Goal: Task Accomplishment & Management: Complete application form

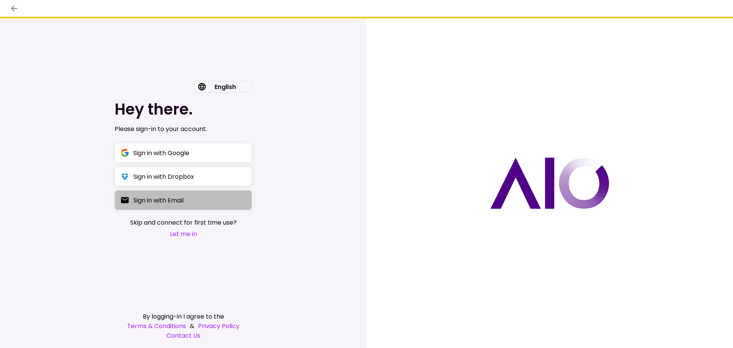
click at [162, 207] on button "Sign in with Email" at bounding box center [184, 200] width 138 height 20
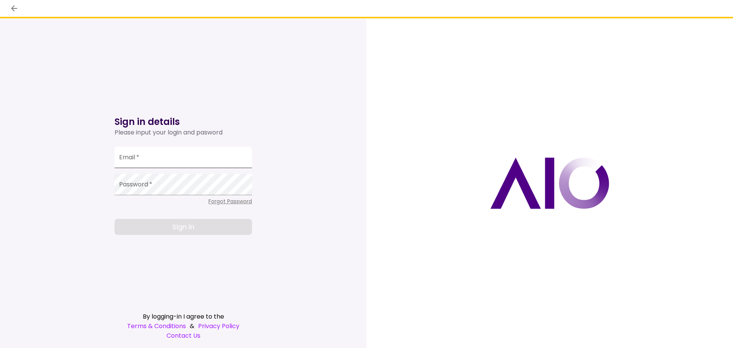
click at [139, 157] on input "Email   *" at bounding box center [184, 157] width 138 height 21
click at [148, 158] on input "**********" at bounding box center [184, 157] width 138 height 21
type input "**********"
click at [217, 201] on span "Forgot Password" at bounding box center [231, 202] width 44 height 8
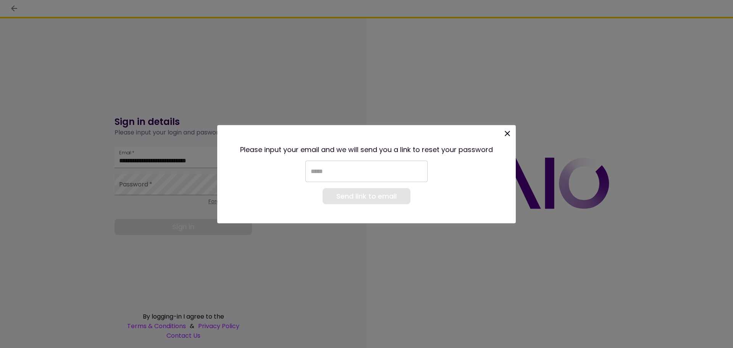
click at [327, 172] on input "email" at bounding box center [367, 170] width 122 height 21
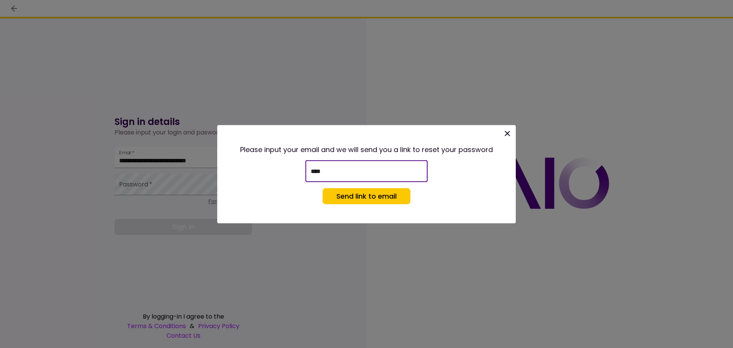
type input "**********"
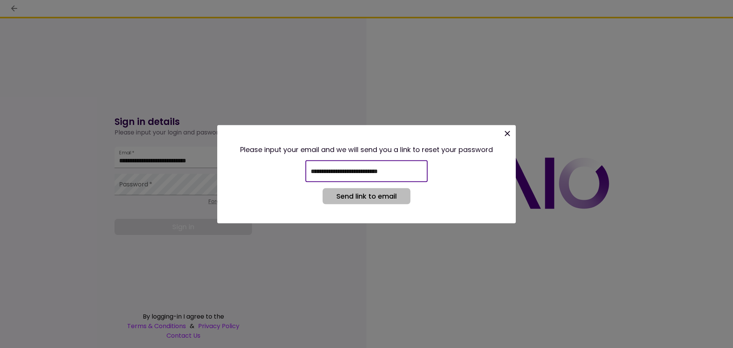
click at [349, 199] on button "Send link to email" at bounding box center [367, 196] width 88 height 16
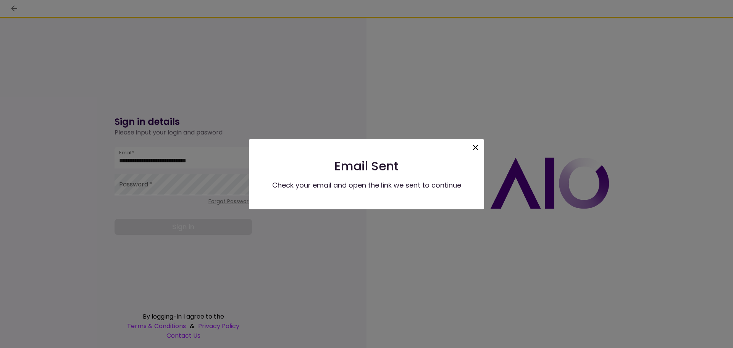
click at [476, 149] on icon at bounding box center [475, 147] width 9 height 9
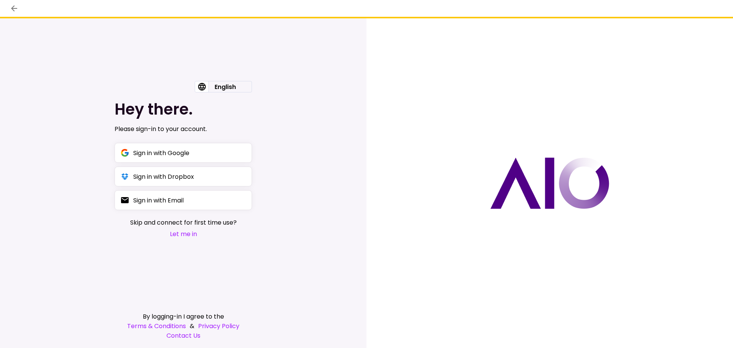
click at [192, 235] on button "Let me in" at bounding box center [183, 234] width 107 height 10
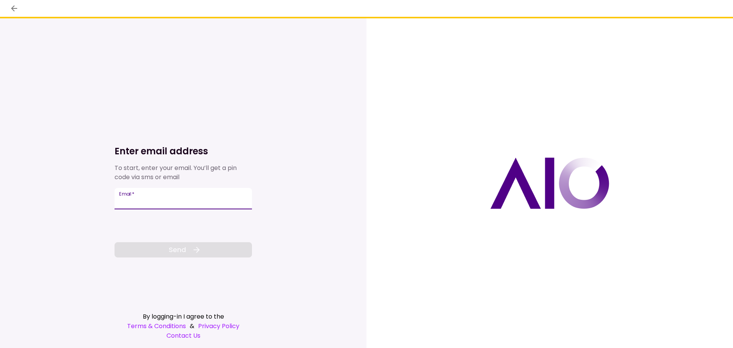
click at [146, 200] on input "Email   *" at bounding box center [184, 198] width 138 height 21
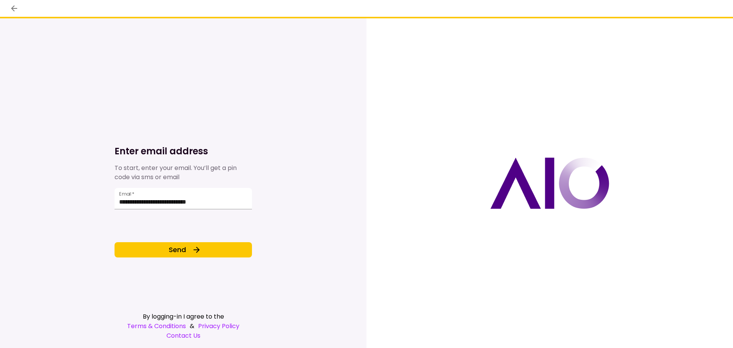
click at [149, 258] on div "**********" at bounding box center [184, 183] width 138 height 330
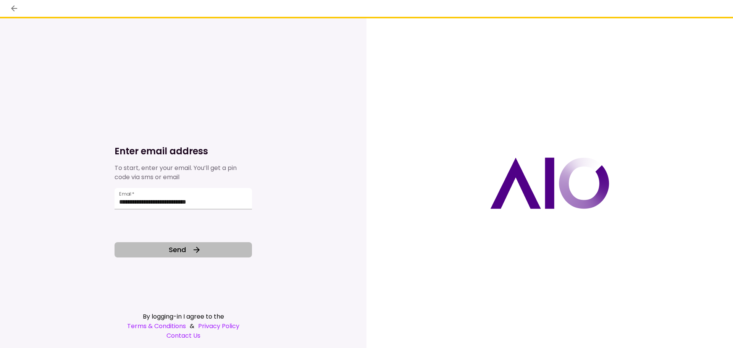
click at [150, 251] on button "Send" at bounding box center [184, 249] width 138 height 15
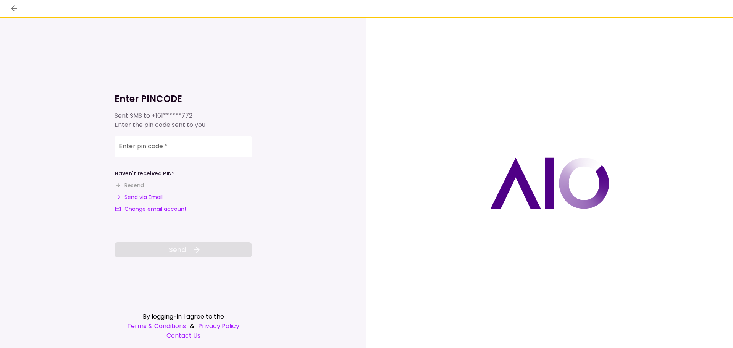
click at [157, 193] on div "Haven't received PIN? Resend Send via Email Change email account" at bounding box center [184, 192] width 138 height 44
click at [159, 195] on button "Send via Email" at bounding box center [139, 197] width 48 height 8
click at [146, 149] on div "**********" at bounding box center [184, 147] width 138 height 21
paste input "number"
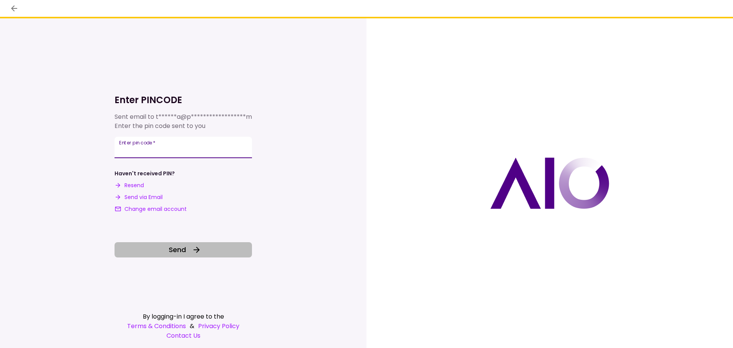
type input "******"
click at [195, 249] on icon at bounding box center [197, 250] width 6 height 6
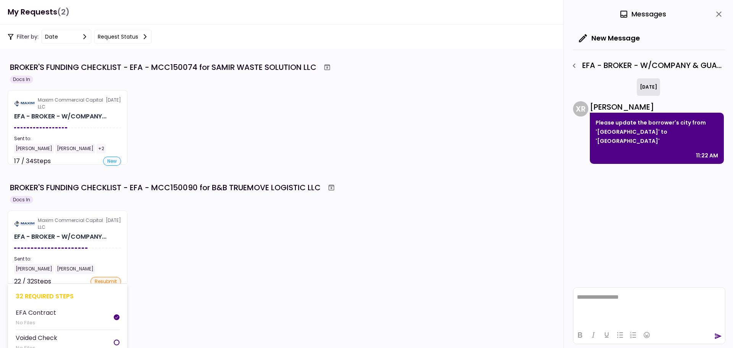
click at [114, 247] on section "Maxim Commercial Capital LLC 13 Oct EFA - BROKER - W/COMPANY... Sent to: David …" at bounding box center [68, 247] width 120 height 74
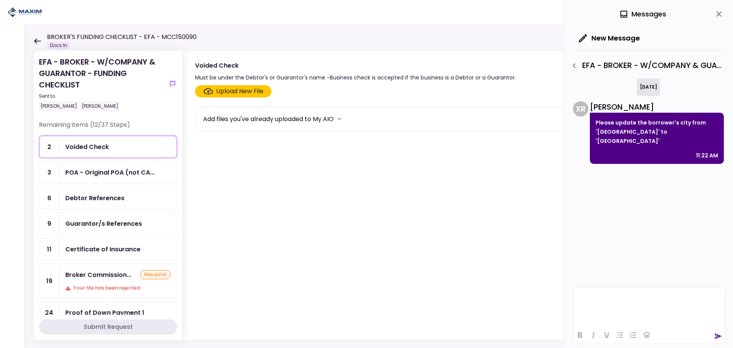
click at [638, 303] on html at bounding box center [650, 297] width 152 height 19
click at [718, 336] on icon "send" at bounding box center [719, 337] width 7 height 6
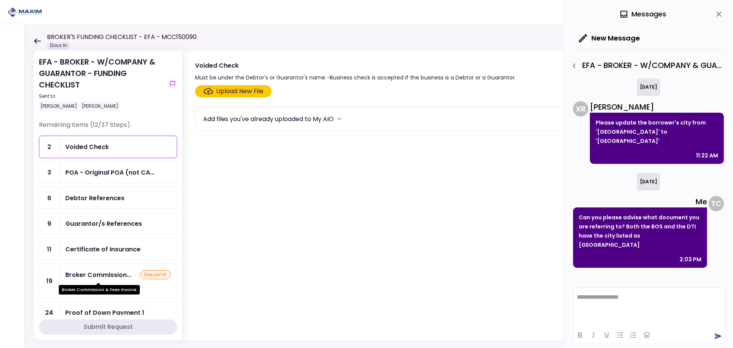
click at [113, 280] on div "Broker Commission & Fees Invoice" at bounding box center [99, 287] width 81 height 15
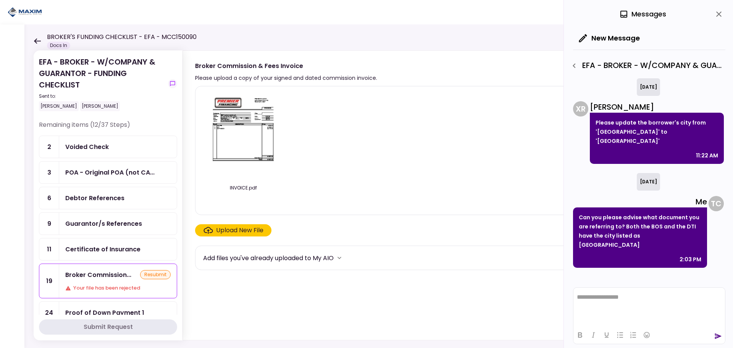
click at [245, 116] on img at bounding box center [243, 135] width 68 height 87
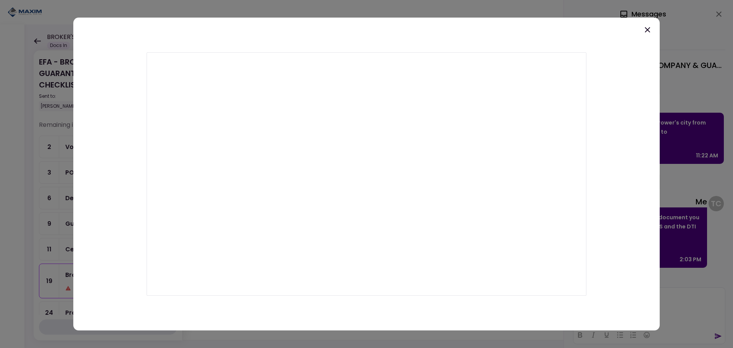
click at [646, 28] on icon at bounding box center [647, 29] width 9 height 9
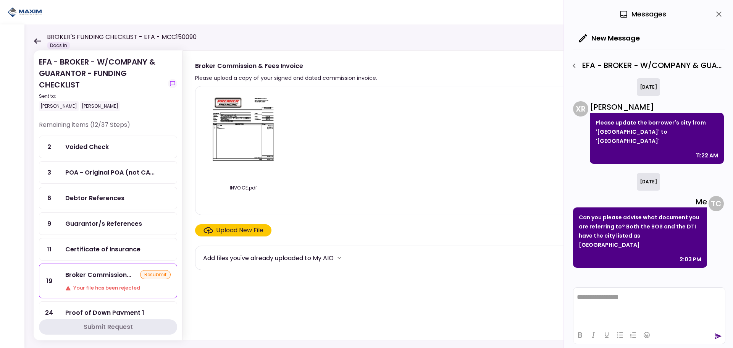
click at [408, 140] on div "INVOICE.pdf" at bounding box center [449, 150] width 493 height 116
click at [391, 168] on div "INVOICE.pdf" at bounding box center [449, 150] width 493 height 116
click at [352, 175] on div "INVOICE.pdf" at bounding box center [449, 150] width 493 height 116
click at [583, 63] on div "EFA - BROKER - W/COMPANY & GUARANTOR - FUNDING CHECKLIST - Proof of GAP Agreeme…" at bounding box center [647, 65] width 158 height 13
click at [577, 65] on icon "button" at bounding box center [574, 65] width 9 height 9
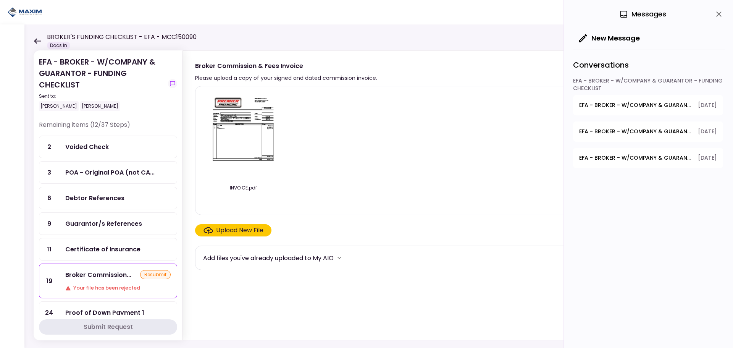
click at [616, 102] on span "EFA - BROKER - W/COMPANY & GUARANTOR - FUNDING CHECKLIST - Proof of GAP Agreeme…" at bounding box center [636, 105] width 113 height 8
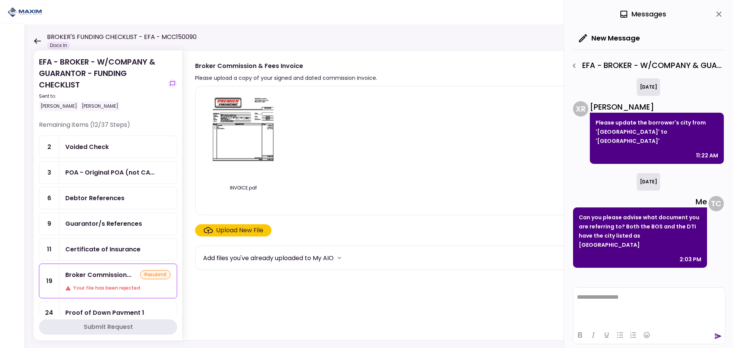
click at [580, 68] on button "button" at bounding box center [574, 65] width 13 height 13
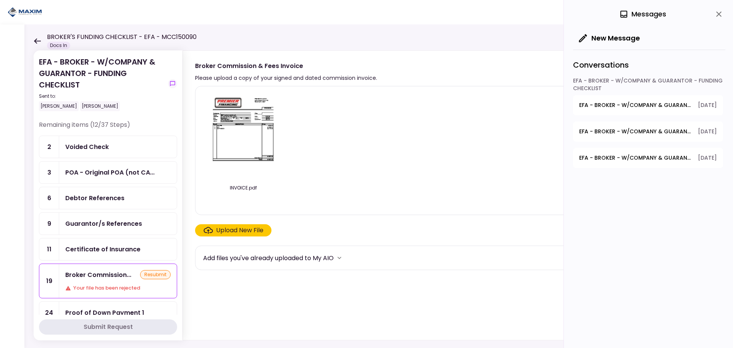
click at [670, 114] on button "EFA - BROKER - W/COMPANY & GUARANTOR - FUNDING CHECKLIST - Proof of GAP Agreeme…" at bounding box center [648, 105] width 150 height 20
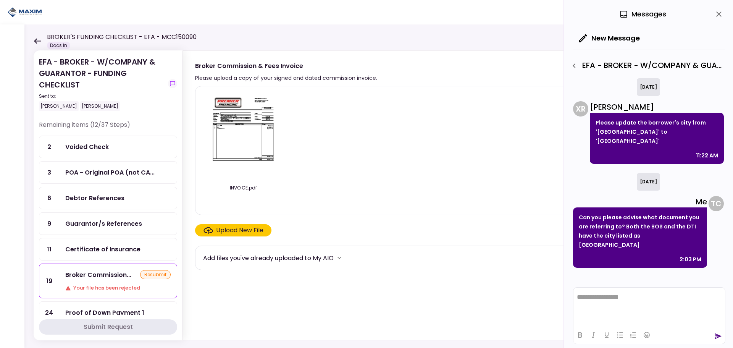
click at [584, 70] on div "EFA - BROKER - W/COMPANY & GUARANTOR - FUNDING CHECKLIST - Proof of GAP Agreeme…" at bounding box center [647, 65] width 158 height 13
click at [580, 66] on button "button" at bounding box center [574, 65] width 13 height 13
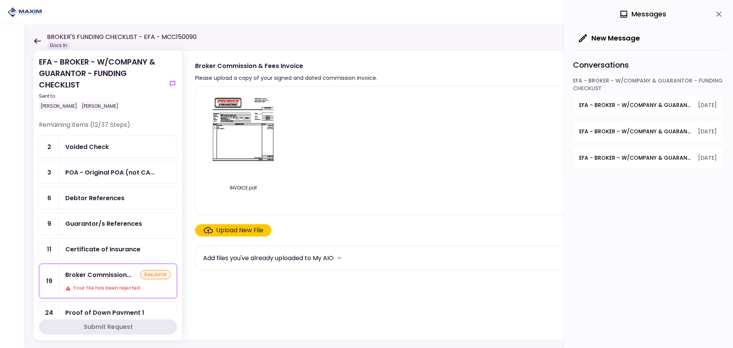
click at [616, 130] on span "EFA - BROKER - W/COMPANY & GUARANTOR - FUNDING CHECKLIST - Broker Commission & …" at bounding box center [636, 132] width 113 height 8
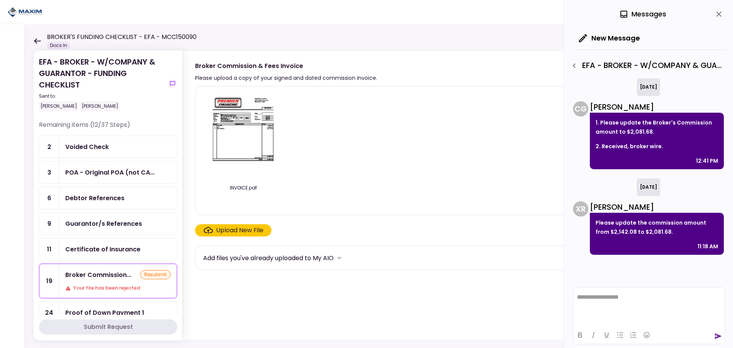
click at [579, 67] on button "button" at bounding box center [574, 65] width 13 height 13
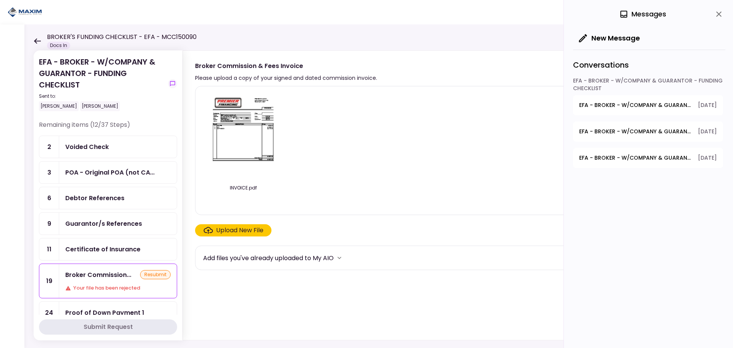
click at [621, 138] on button "EFA - BROKER - W/COMPANY & GUARANTOR - FUNDING CHECKLIST - Broker Commission & …" at bounding box center [648, 131] width 150 height 20
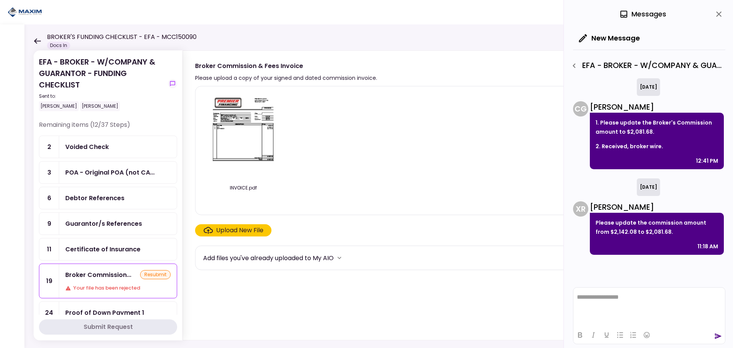
click at [221, 116] on img at bounding box center [243, 135] width 68 height 87
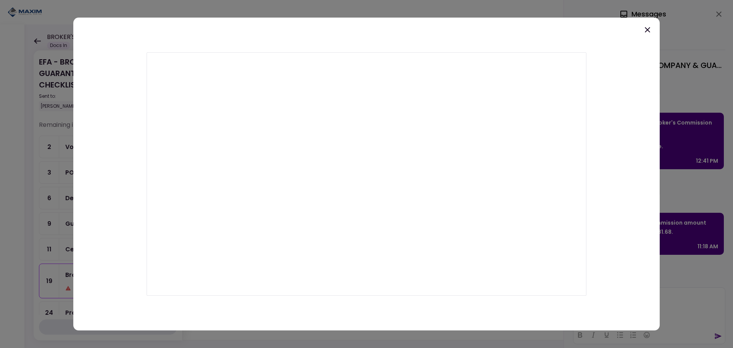
click at [683, 172] on div at bounding box center [366, 174] width 733 height 348
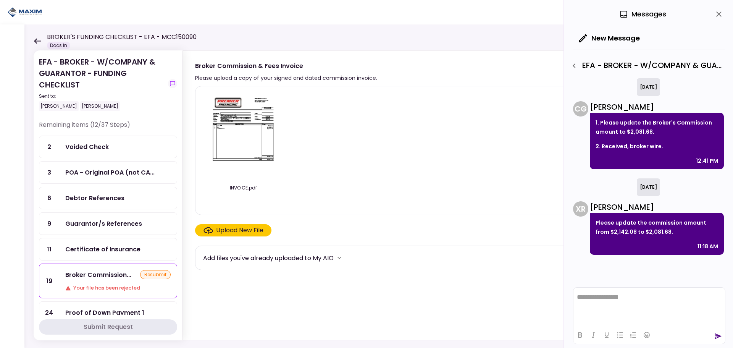
click at [223, 114] on img at bounding box center [243, 135] width 68 height 87
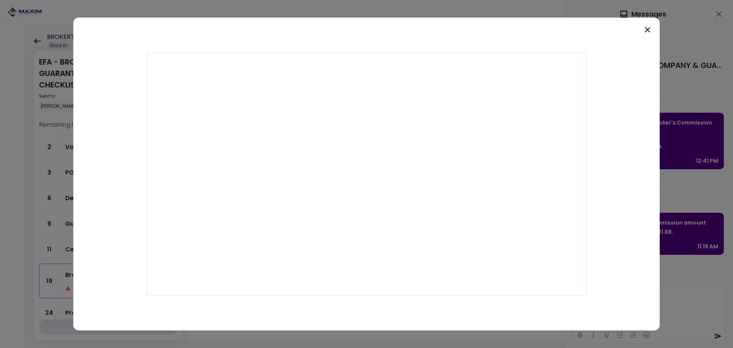
click at [171, 6] on div at bounding box center [366, 174] width 733 height 348
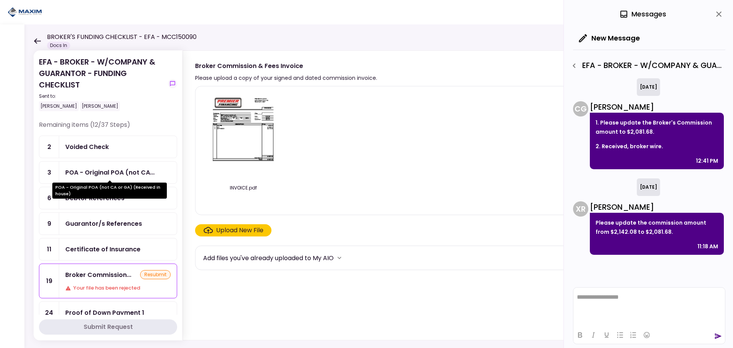
click at [102, 174] on div "POA - Original POA (not CA..." at bounding box center [109, 173] width 89 height 10
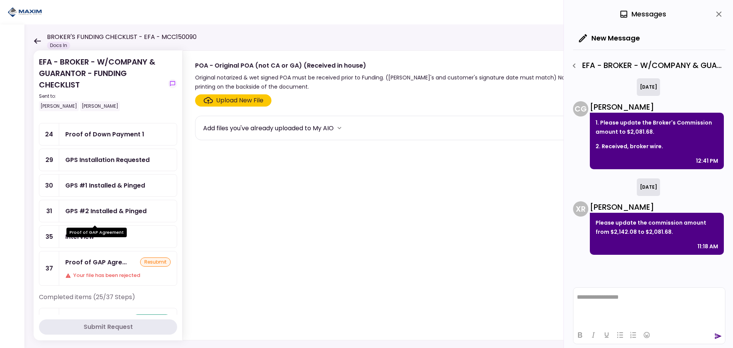
scroll to position [267, 0]
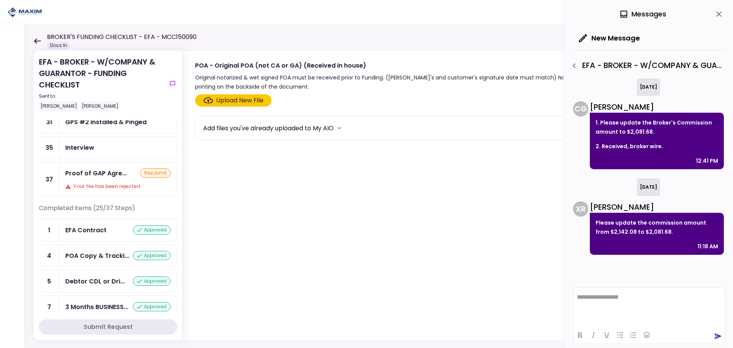
click at [98, 173] on div "Proof of GAP Agre..." at bounding box center [96, 173] width 62 height 10
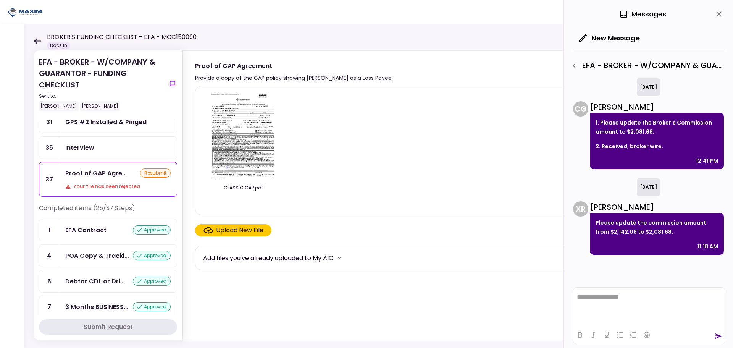
click at [249, 147] on img at bounding box center [243, 135] width 68 height 87
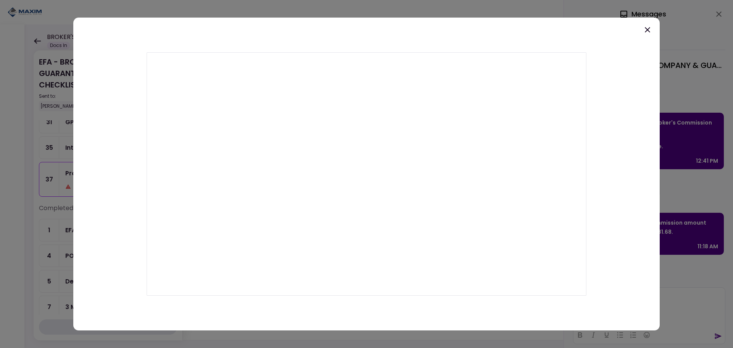
click at [648, 28] on icon at bounding box center [647, 29] width 9 height 9
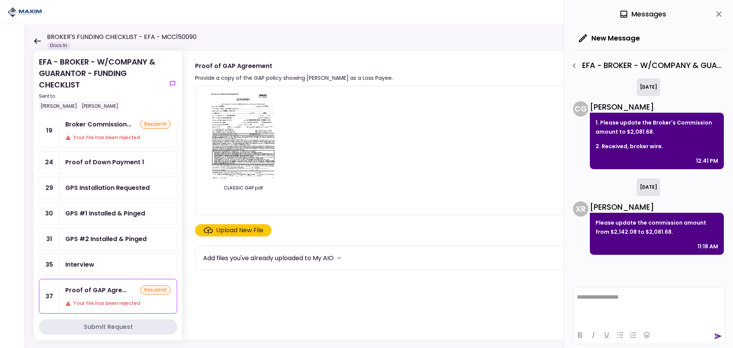
scroll to position [178, 0]
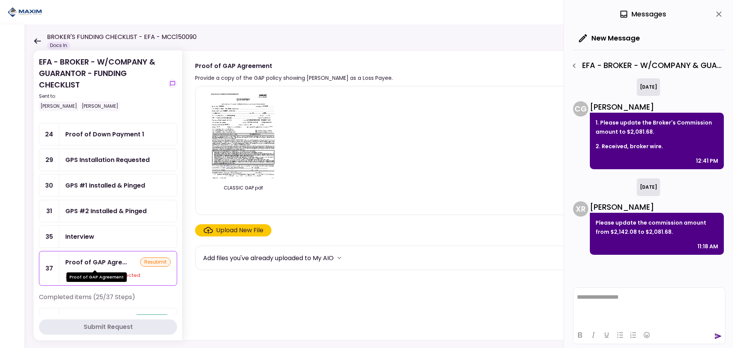
click at [115, 270] on div "Proof of GAP Agreement" at bounding box center [96, 274] width 60 height 15
click at [114, 228] on div "Interview" at bounding box center [118, 237] width 118 height 22
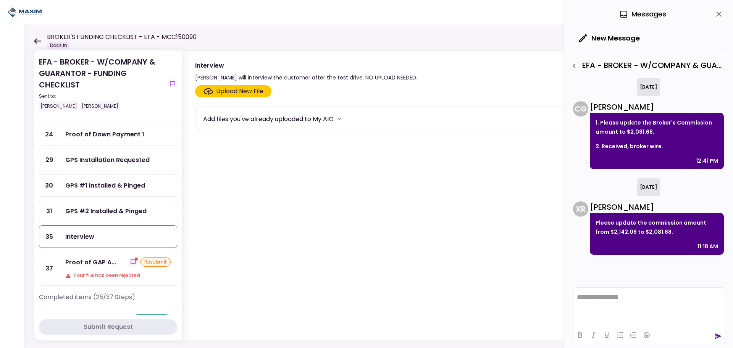
click at [110, 215] on div "GPS #2 Installed & Pinged" at bounding box center [105, 211] width 81 height 10
click at [102, 187] on div "GPS #1 Installed & Pinged" at bounding box center [105, 186] width 80 height 10
click at [100, 163] on div "GPS Installation Requested" at bounding box center [107, 160] width 84 height 10
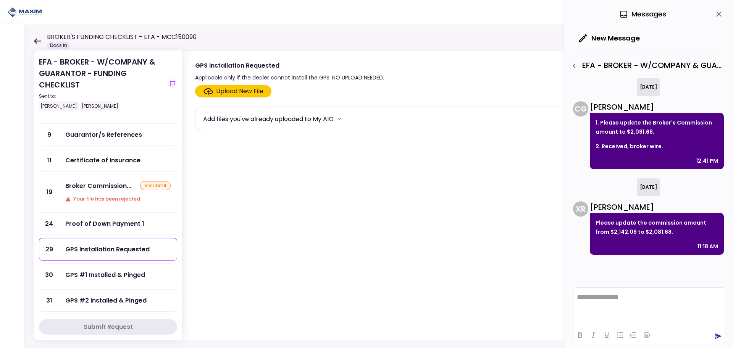
click at [88, 223] on div "Proof of Down Payment 1" at bounding box center [104, 224] width 79 height 10
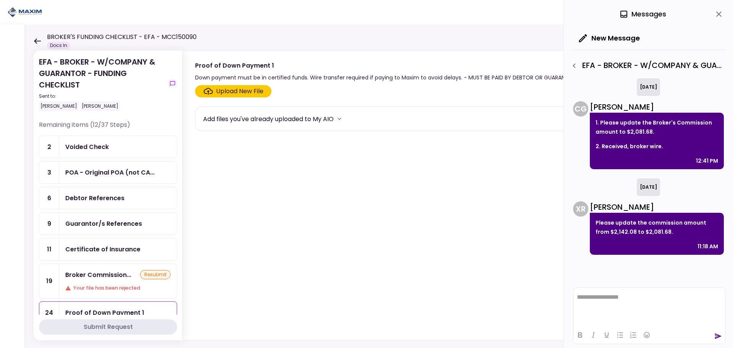
click at [75, 148] on div "Voided Check" at bounding box center [87, 147] width 44 height 10
click at [479, 225] on section "Upload New File Add files you've already uploaded to My AIO" at bounding box center [450, 211] width 510 height 252
click at [436, 69] on div "Voided Check" at bounding box center [355, 66] width 321 height 10
click at [714, 9] on div "0 Messages" at bounding box center [649, 14] width 152 height 28
click at [718, 12] on icon "close" at bounding box center [719, 14] width 9 height 9
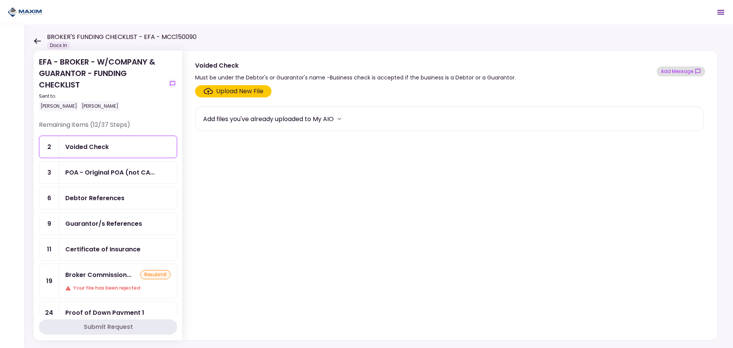
click at [678, 70] on button "Add Message" at bounding box center [681, 71] width 49 height 10
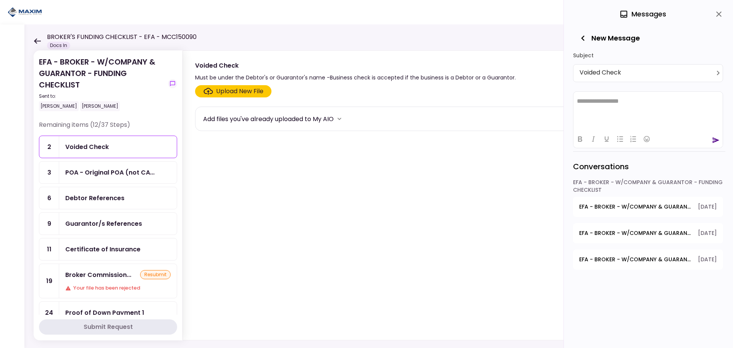
click at [572, 40] on div "**********" at bounding box center [648, 174] width 169 height 348
click at [591, 42] on button "New Message" at bounding box center [609, 38] width 73 height 20
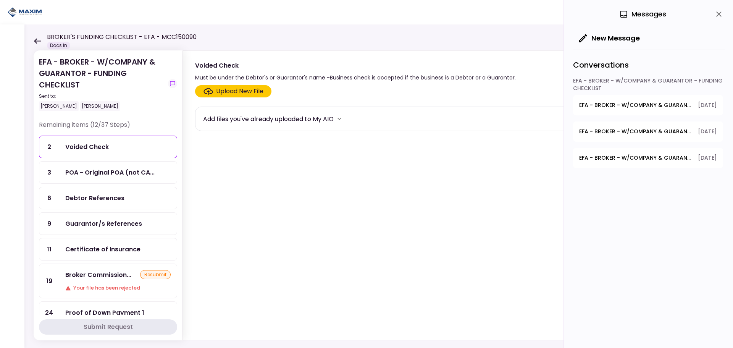
click at [645, 10] on div "0 Messages" at bounding box center [643, 13] width 47 height 11
click at [723, 14] on icon "close" at bounding box center [719, 14] width 9 height 9
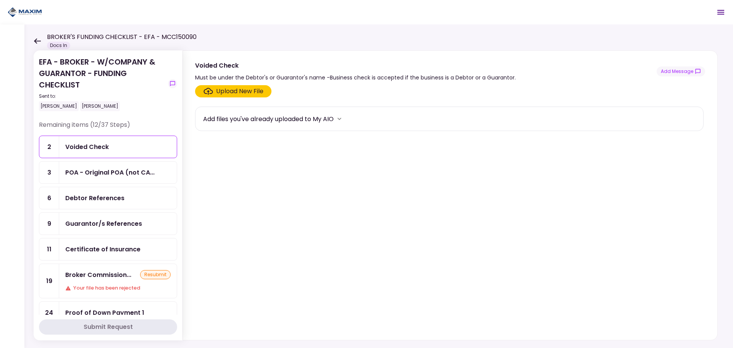
click at [723, 14] on icon "Open menu" at bounding box center [721, 12] width 7 height 5
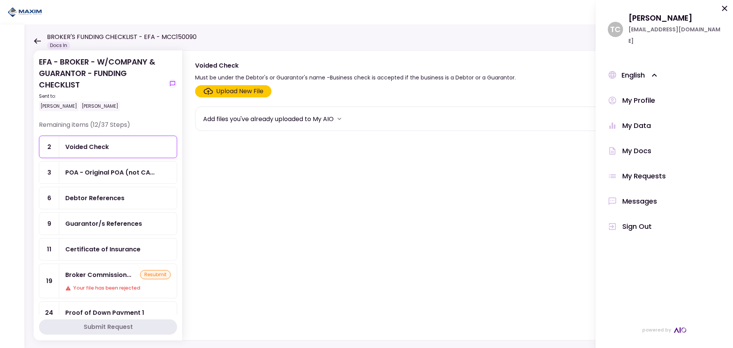
click at [631, 196] on div "Messages" at bounding box center [640, 201] width 35 height 11
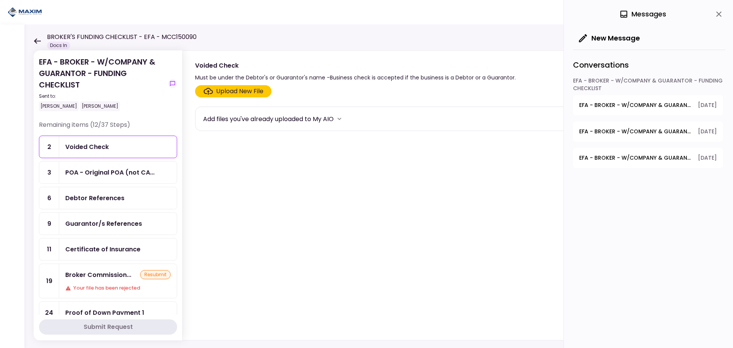
click at [605, 101] on span "EFA - BROKER - W/COMPANY & GUARANTOR - FUNDING CHECKLIST - Proof of GAP Agreeme…" at bounding box center [636, 105] width 113 height 8
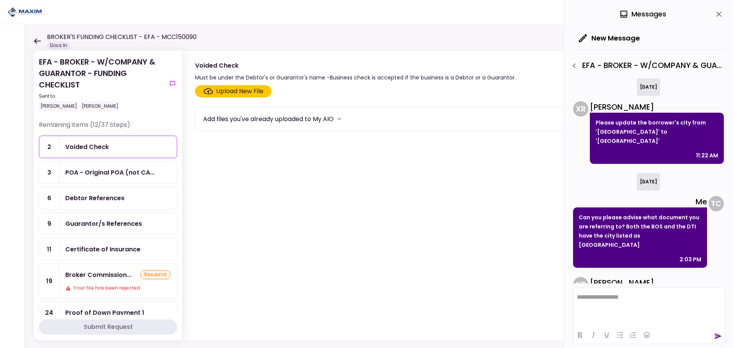
scroll to position [47, 0]
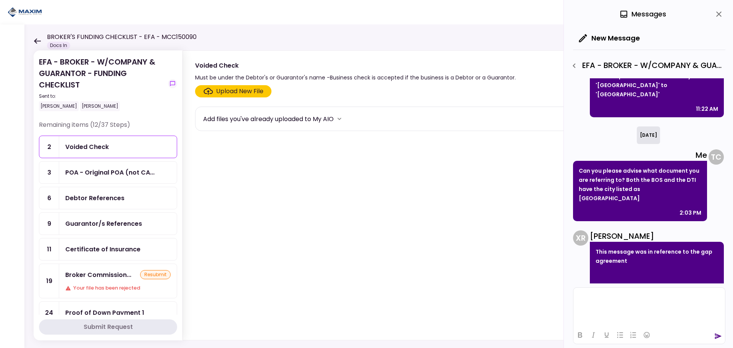
click at [611, 306] on html at bounding box center [650, 297] width 152 height 19
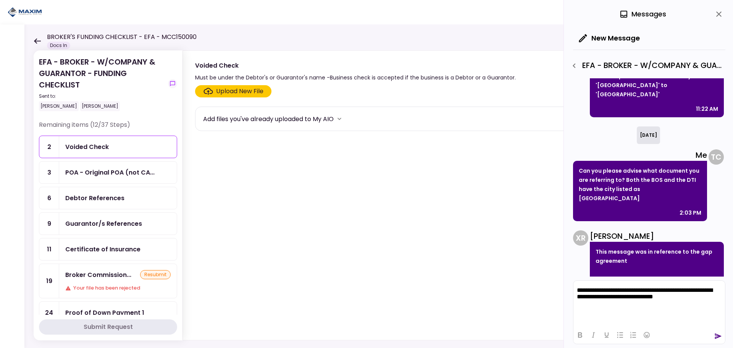
click at [730, 338] on div "**********" at bounding box center [648, 174] width 169 height 348
click at [718, 335] on icon "send" at bounding box center [719, 337] width 7 height 6
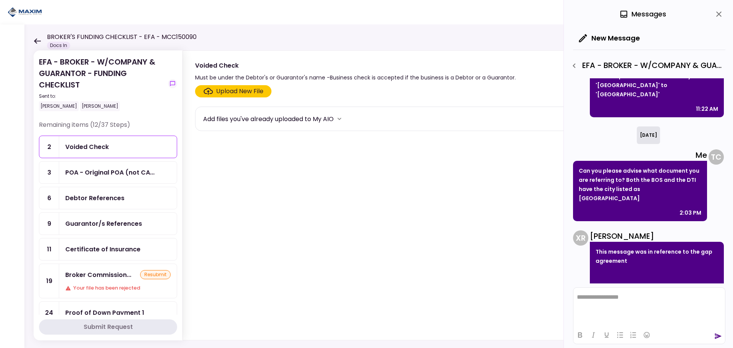
scroll to position [118, 0]
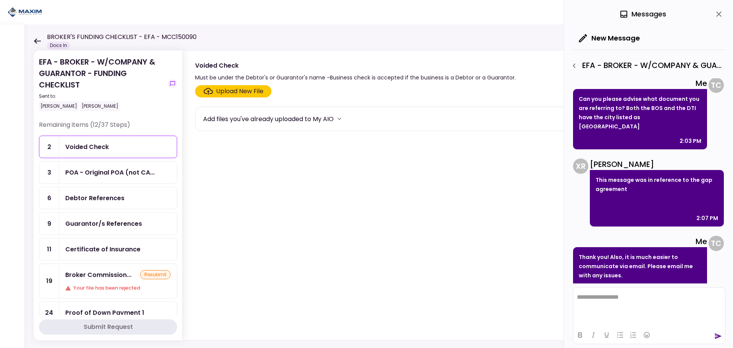
click at [84, 316] on section "EFA - BROKER - W/COMPANY & GUARANTOR - FUNDING CHECKLIST Sent to: David McPhers…" at bounding box center [108, 195] width 149 height 290
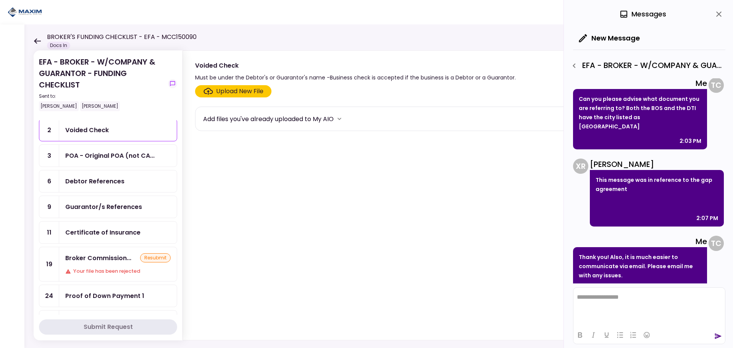
scroll to position [0, 0]
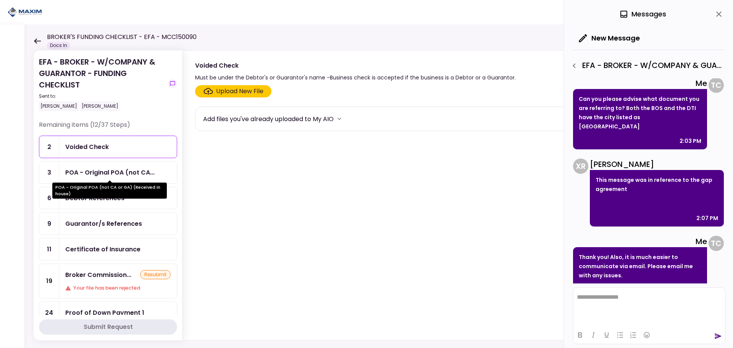
click at [96, 172] on div "POA - Original POA (not CA..." at bounding box center [109, 173] width 89 height 10
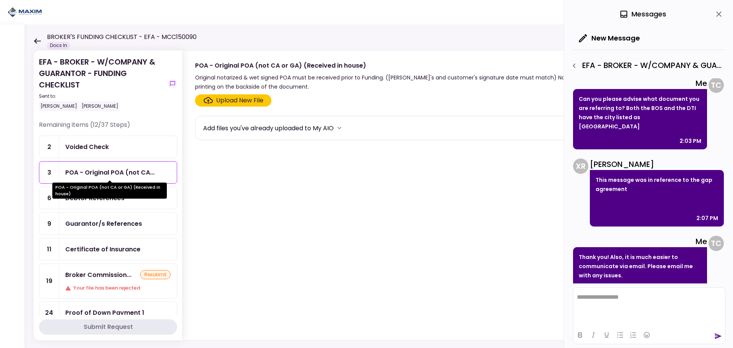
click at [112, 189] on div "POA - Original POA (not CA or GA) (Received in house)" at bounding box center [109, 191] width 115 height 16
click at [92, 200] on div "Debtor References" at bounding box center [94, 198] width 59 height 10
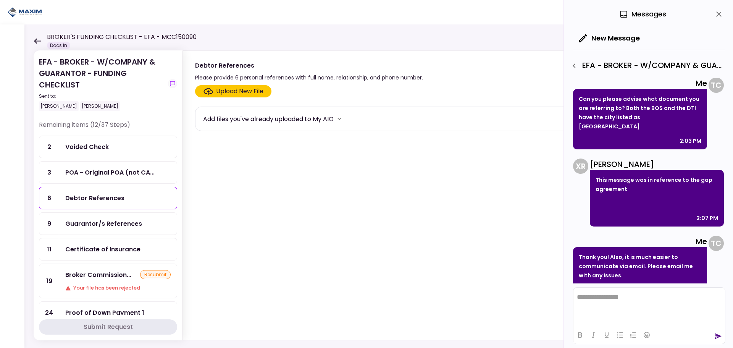
click at [98, 218] on div "Guarantor/s References" at bounding box center [118, 224] width 118 height 22
click at [100, 246] on div "Certificate of Insurance" at bounding box center [102, 249] width 75 height 10
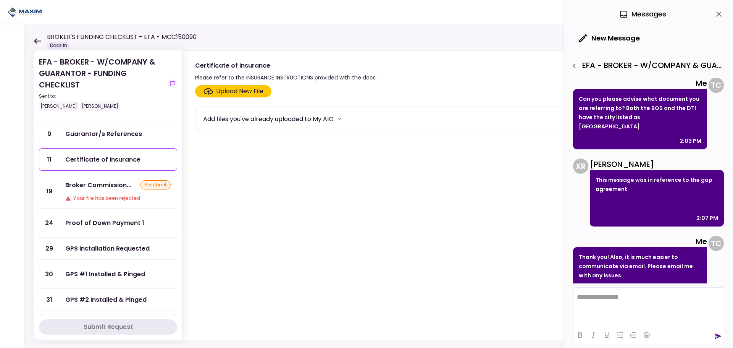
scroll to position [178, 0]
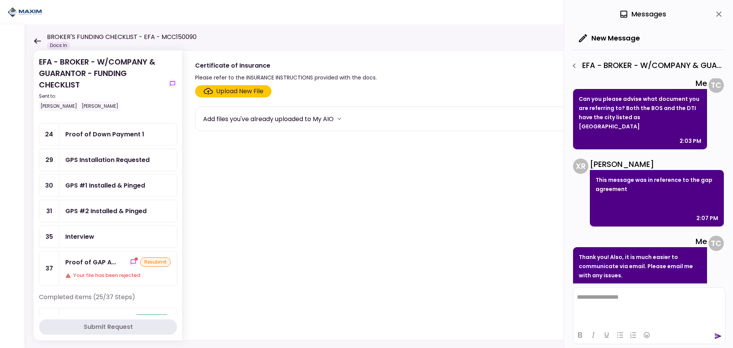
click at [81, 269] on div "Proof of GAP A... resubmit Your file has been rejected" at bounding box center [118, 268] width 118 height 34
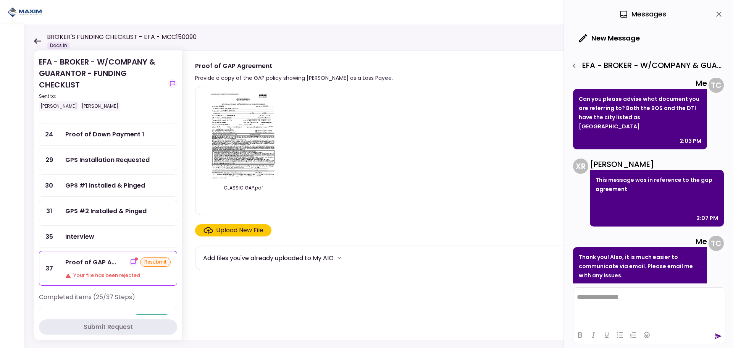
click at [716, 15] on icon "close" at bounding box center [719, 14] width 9 height 9
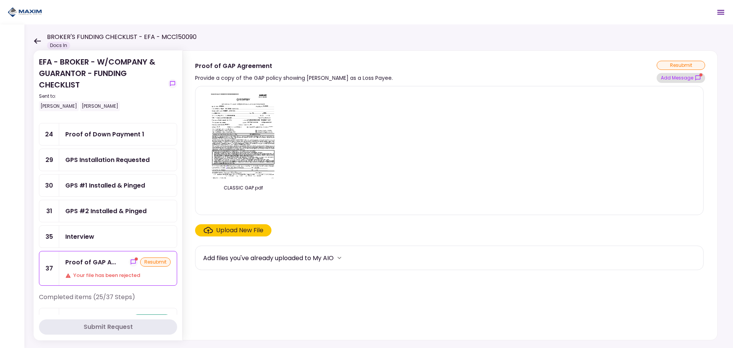
click at [686, 80] on button "Add Message" at bounding box center [681, 78] width 49 height 10
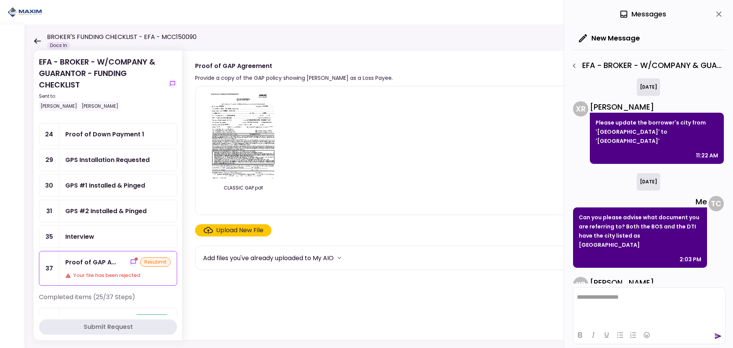
scroll to position [118, 0]
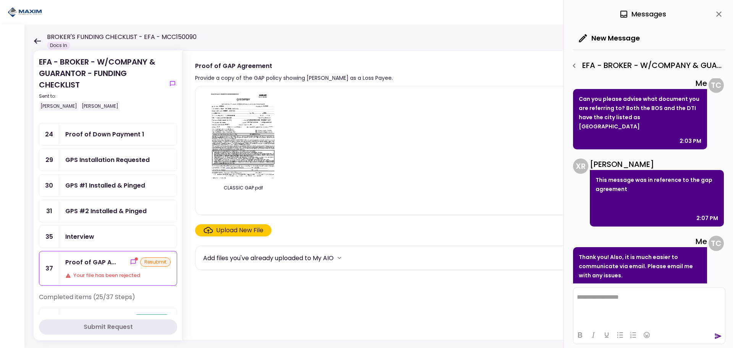
click at [721, 13] on icon "close" at bounding box center [719, 13] width 5 height 5
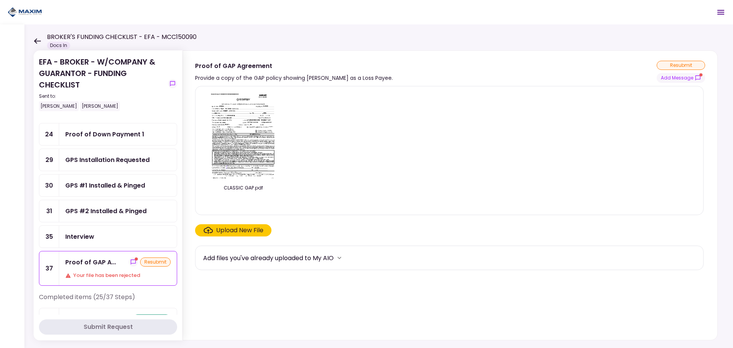
click at [79, 241] on div "Interview" at bounding box center [79, 237] width 29 height 10
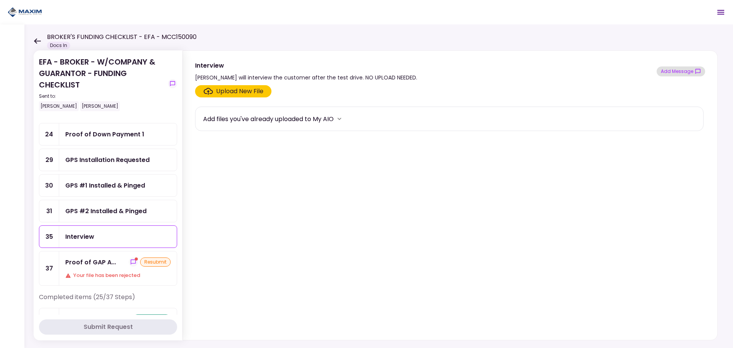
click at [690, 67] on button "Add Message" at bounding box center [681, 71] width 49 height 10
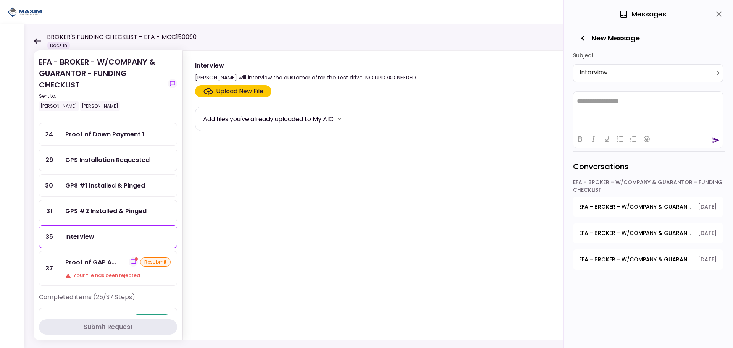
click at [325, 202] on section "Upload New File Add files you've already uploaded to My AIO" at bounding box center [450, 211] width 510 height 252
click at [92, 199] on ul "2 Voided Check 3 POA - Original POA (not CA... 6 Debtor References 9 Guarantor/…" at bounding box center [108, 121] width 138 height 329
click at [89, 185] on div "GPS #1 Installed & Pinged" at bounding box center [105, 186] width 80 height 10
click at [87, 163] on div "GPS Installation Requested" at bounding box center [107, 160] width 84 height 10
click at [91, 138] on div "Proof of Down Payment 1" at bounding box center [104, 135] width 79 height 10
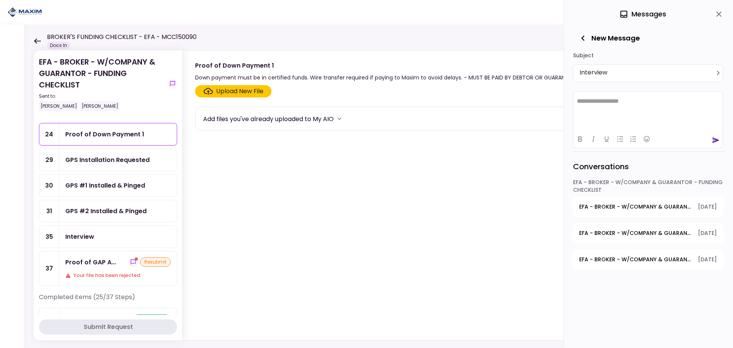
click at [719, 9] on button "close" at bounding box center [719, 14] width 13 height 13
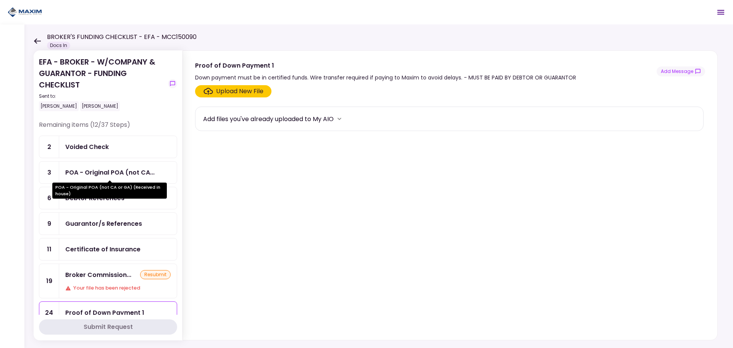
click at [88, 169] on div "POA - Original POA (not CA..." at bounding box center [109, 173] width 89 height 10
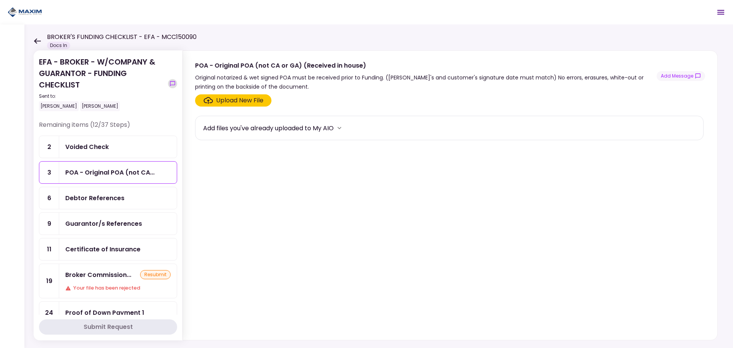
click at [173, 84] on icon "show-messages" at bounding box center [173, 84] width 6 height 6
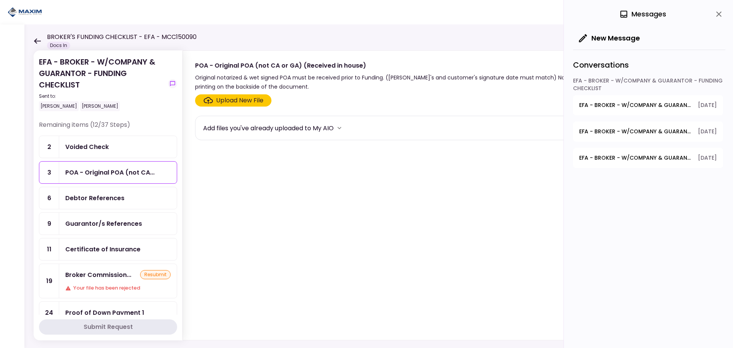
click at [718, 13] on icon "close" at bounding box center [719, 13] width 5 height 5
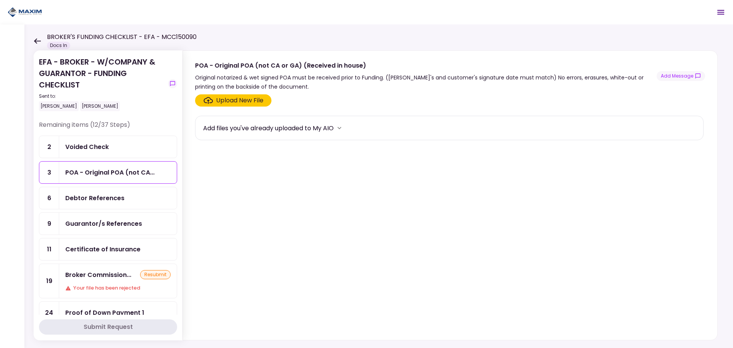
click at [82, 72] on div "EFA - BROKER - W/COMPANY & GUARANTOR - FUNDING CHECKLIST Sent to: David McPhers…" at bounding box center [102, 83] width 126 height 55
click at [39, 41] on icon at bounding box center [37, 40] width 7 height 5
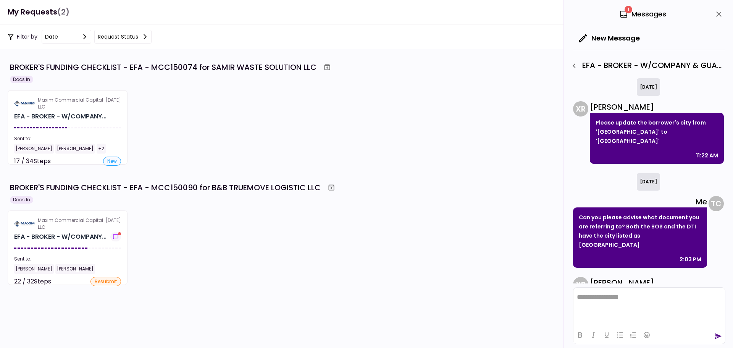
scroll to position [218, 0]
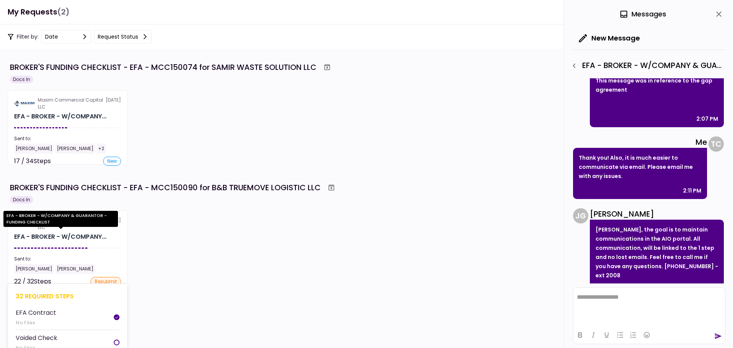
click at [55, 240] on div "EFA - BROKER - W/COMPANY..." at bounding box center [60, 236] width 92 height 9
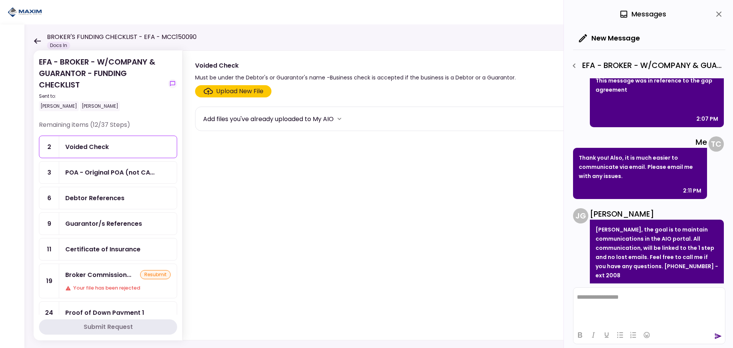
click at [717, 14] on icon "close" at bounding box center [719, 14] width 9 height 9
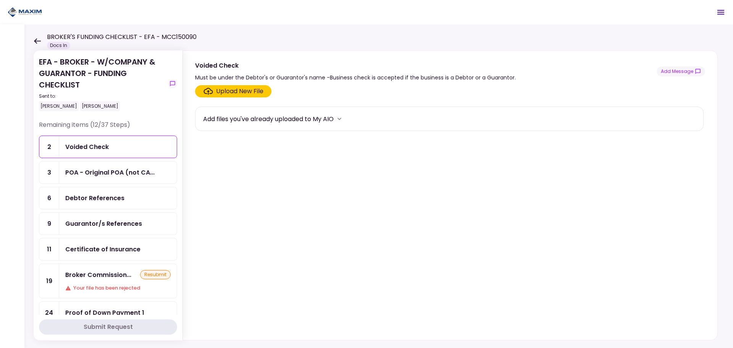
click at [124, 146] on div "Voided Check" at bounding box center [117, 147] width 105 height 10
click at [233, 93] on div "Upload New File" at bounding box center [239, 91] width 47 height 9
click at [0, 0] on input "Upload New File" at bounding box center [0, 0] width 0 height 0
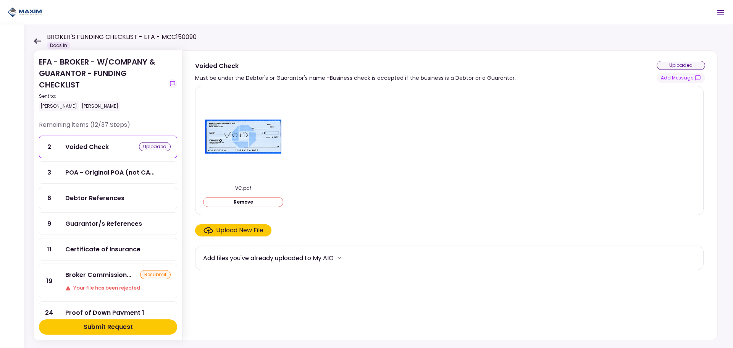
click at [234, 94] on div at bounding box center [243, 136] width 80 height 88
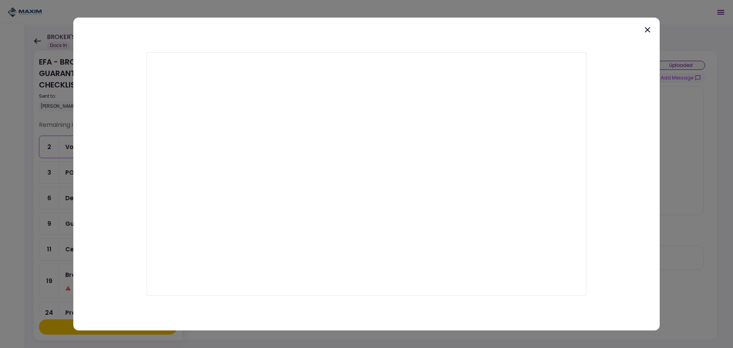
click at [646, 32] on icon at bounding box center [647, 29] width 5 height 5
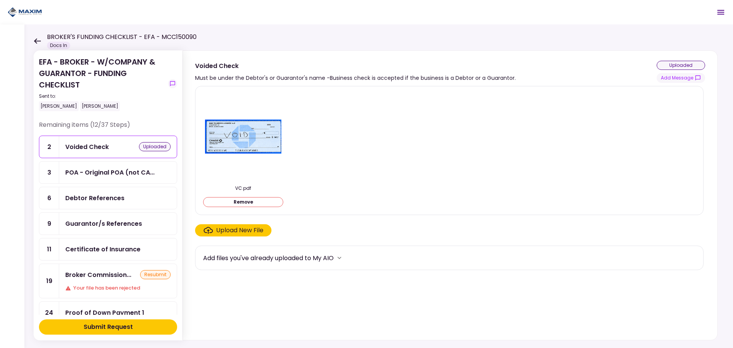
click at [96, 228] on div "Guarantor/s References" at bounding box center [103, 224] width 77 height 10
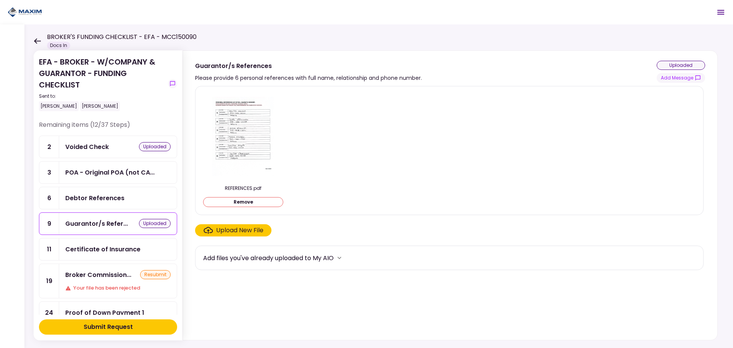
click at [97, 199] on div "Debtor References" at bounding box center [94, 198] width 59 height 10
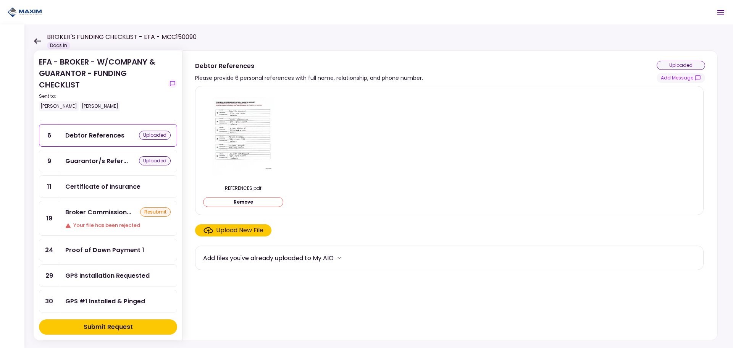
scroll to position [89, 0]
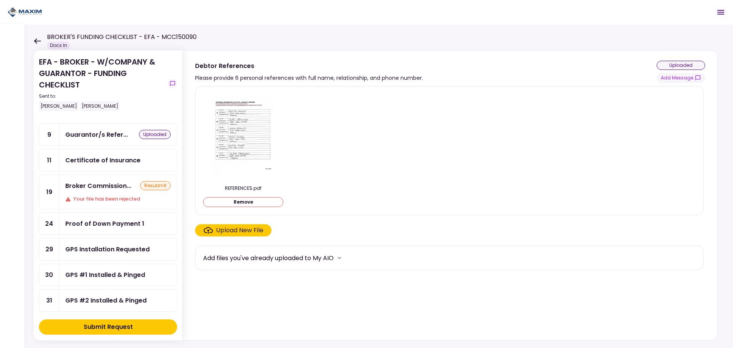
click at [118, 325] on div "Submit Request" at bounding box center [108, 326] width 49 height 9
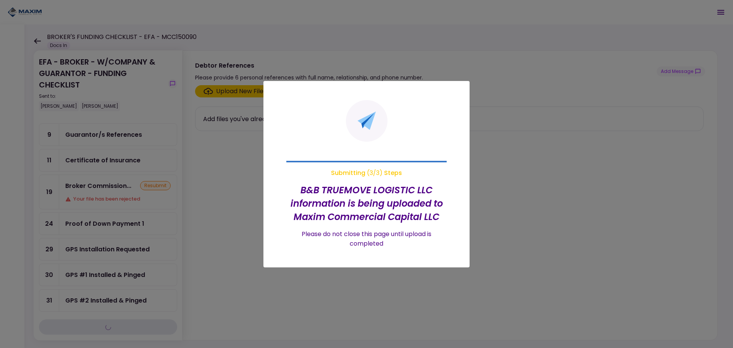
scroll to position [12, 0]
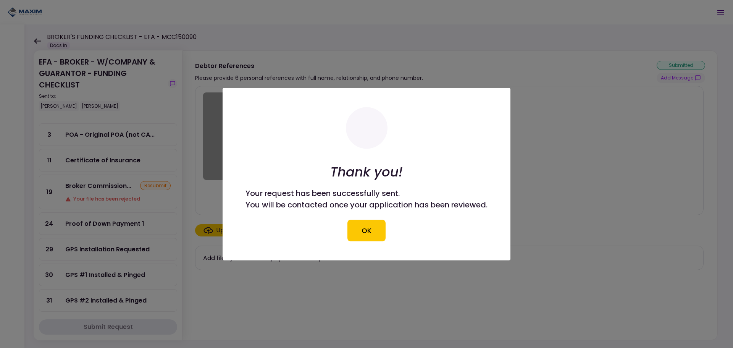
click at [361, 232] on button "OK" at bounding box center [367, 230] width 38 height 21
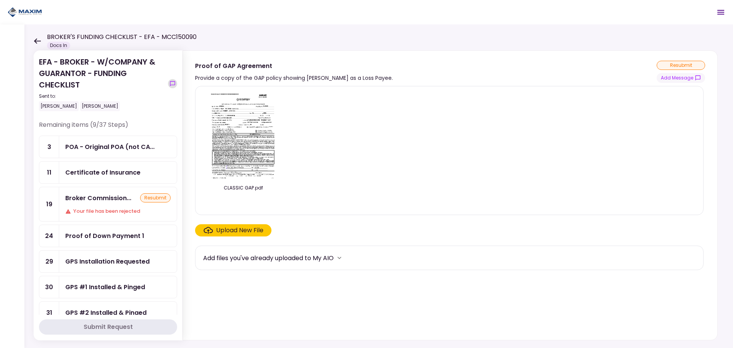
click at [170, 83] on icon "show-messages" at bounding box center [172, 83] width 5 height 5
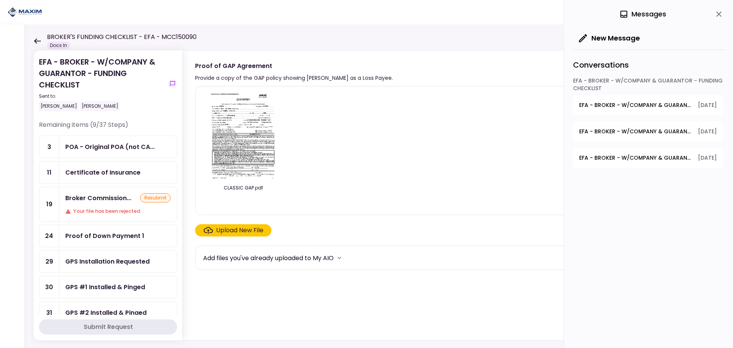
click at [652, 104] on span "EFA - BROKER - W/COMPANY & GUARANTOR - FUNDING CHECKLIST - Proof of GAP Agreeme…" at bounding box center [636, 105] width 113 height 8
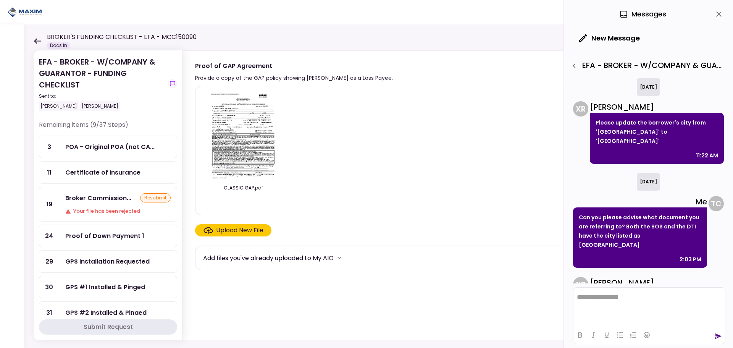
scroll to position [218, 0]
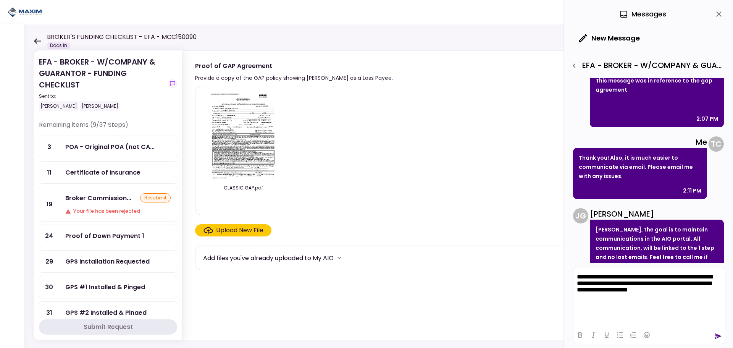
click at [717, 334] on icon "send" at bounding box center [719, 337] width 7 height 6
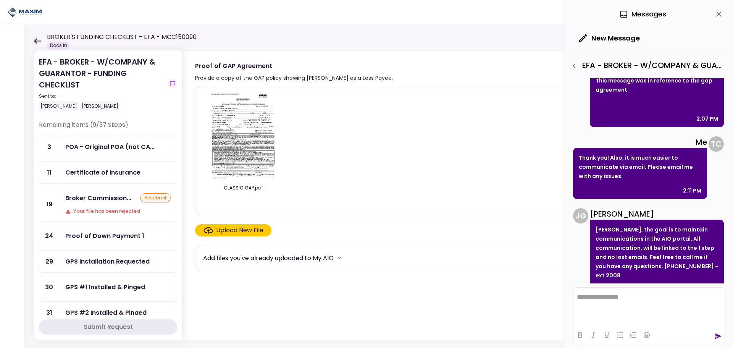
scroll to position [313, 0]
